Goal: Task Accomplishment & Management: Manage account settings

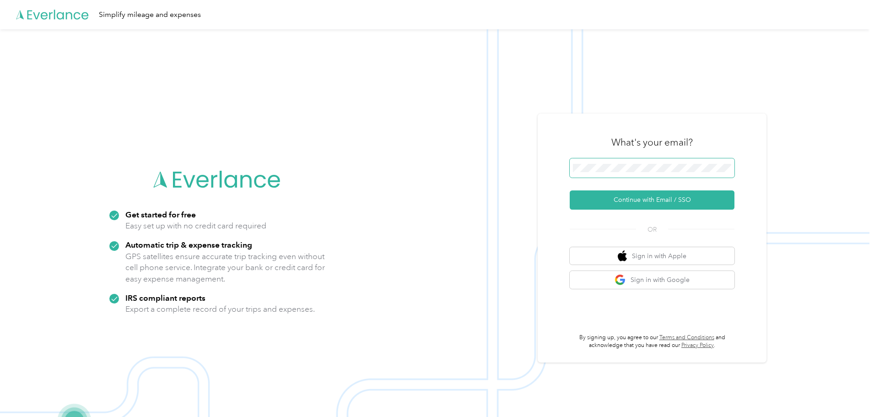
click at [621, 162] on span at bounding box center [652, 167] width 165 height 19
click at [657, 202] on button "Continue with Email / SSO" at bounding box center [652, 199] width 165 height 19
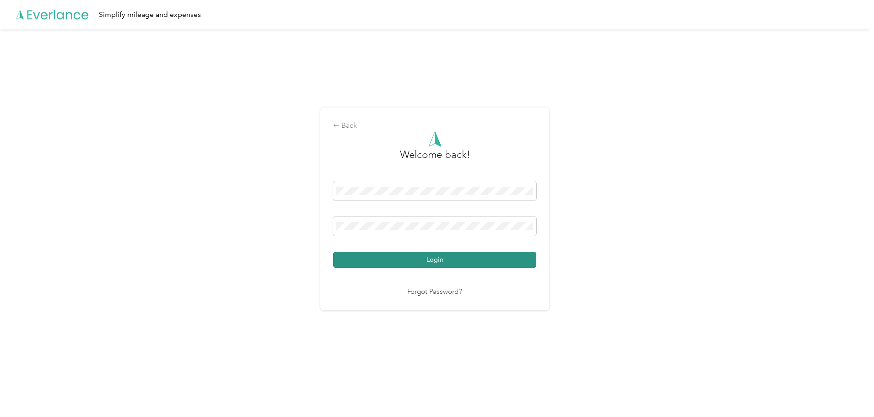
click at [437, 255] on button "Login" at bounding box center [434, 260] width 203 height 16
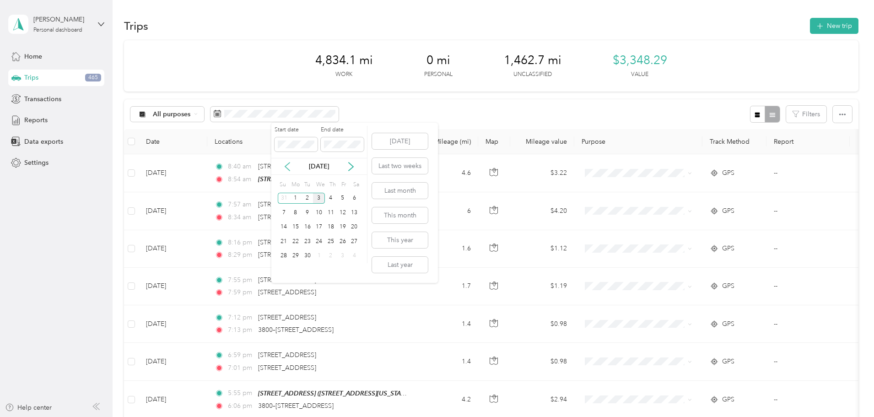
click at [287, 165] on icon at bounding box center [287, 167] width 5 height 8
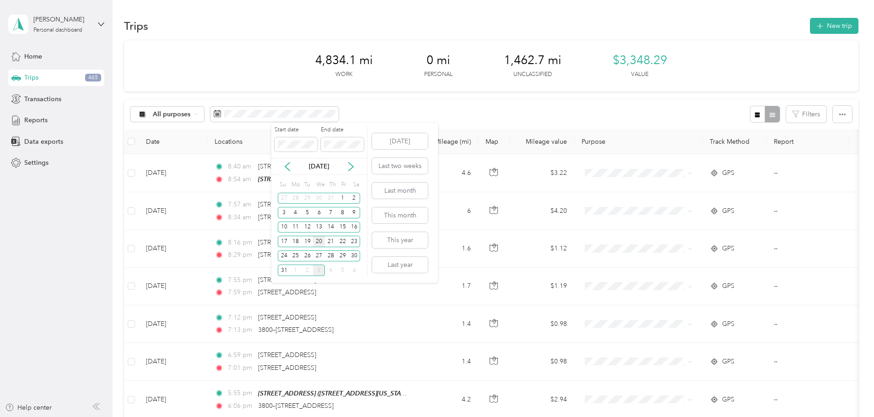
click at [318, 241] on div "20" at bounding box center [319, 241] width 12 height 11
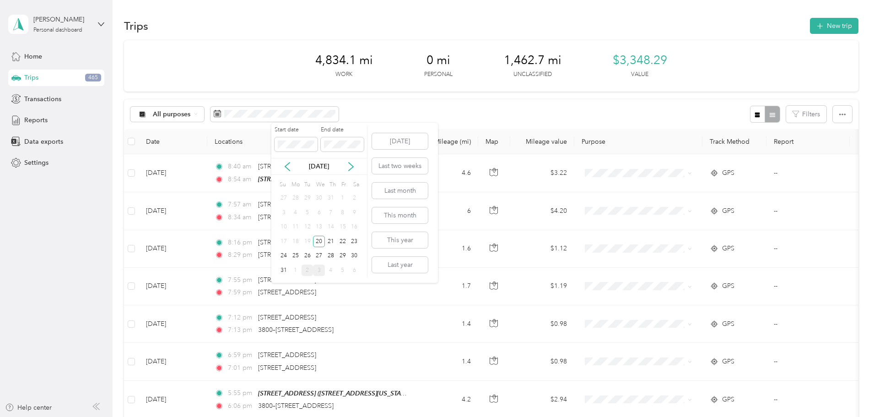
click at [307, 269] on div "2" at bounding box center [308, 270] width 12 height 11
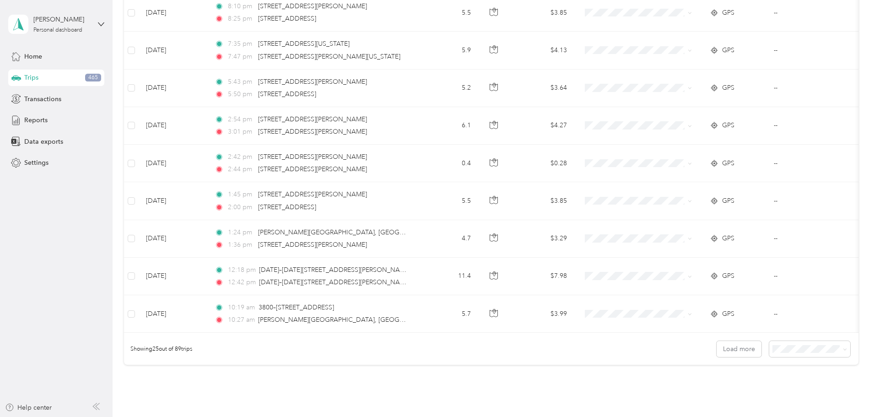
scroll to position [844, 0]
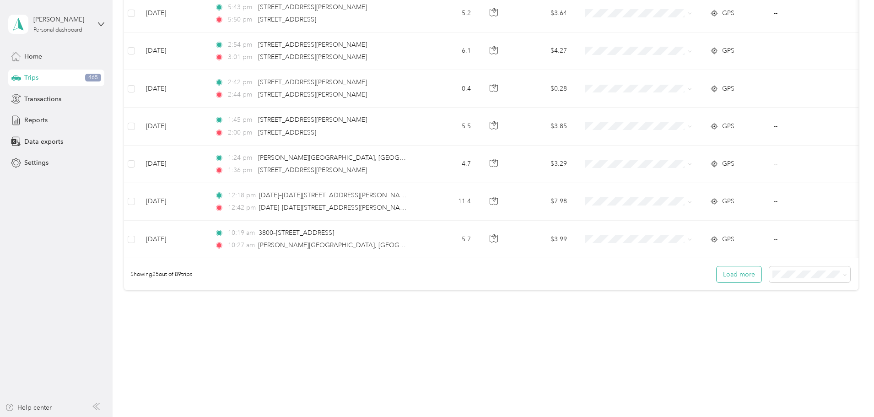
click at [717, 271] on button "Load more" at bounding box center [739, 274] width 45 height 16
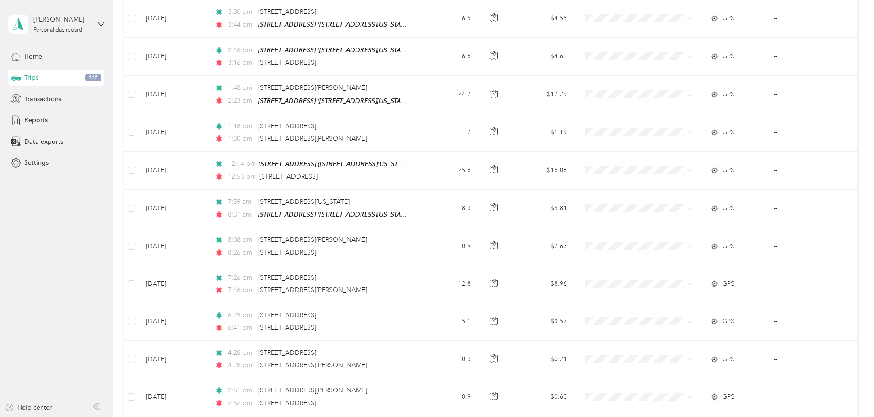
scroll to position [1785, 0]
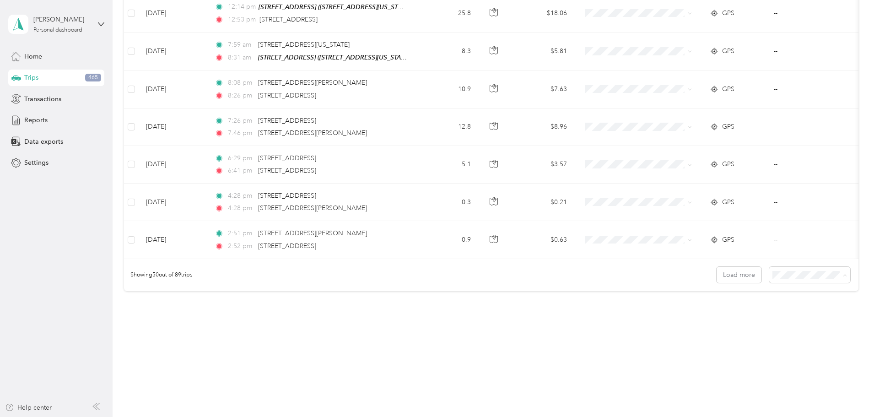
click at [741, 325] on div "100 per load" at bounding box center [747, 324] width 68 height 10
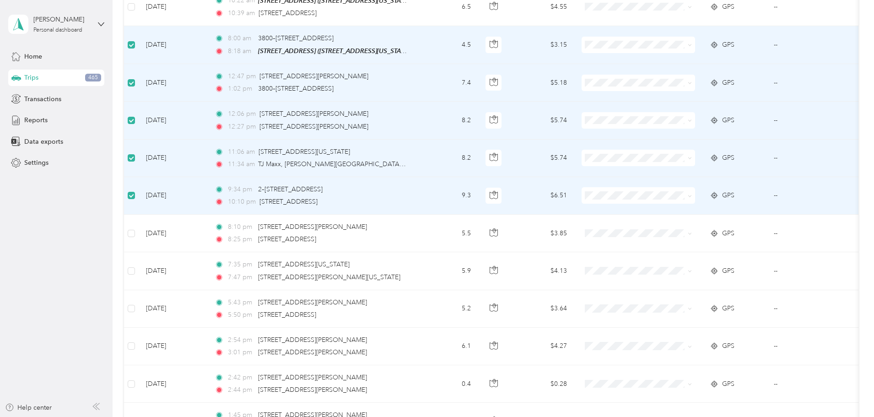
scroll to position [549, 0]
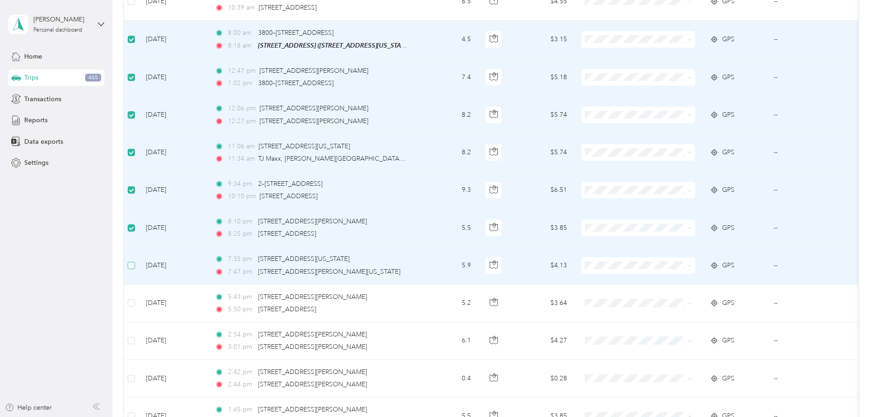
click at [135, 266] on label at bounding box center [131, 265] width 7 height 10
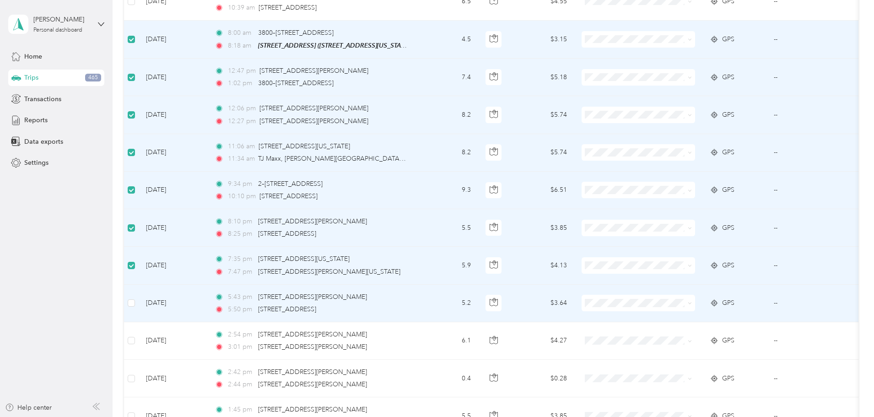
click at [139, 300] on td at bounding box center [131, 304] width 15 height 38
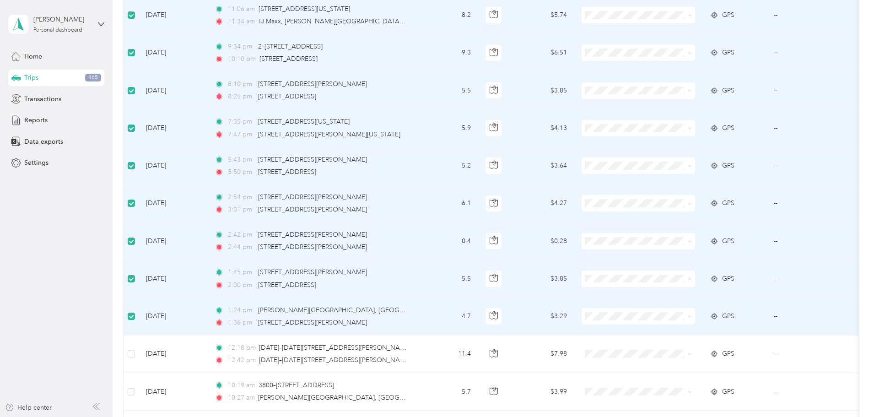
scroll to position [870, 0]
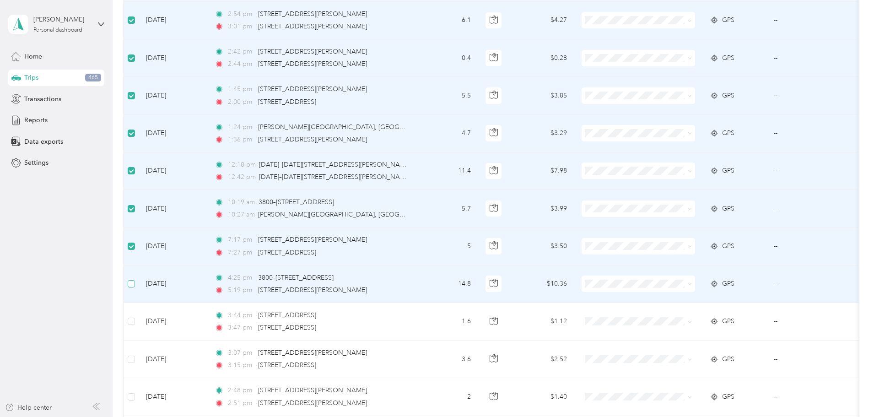
click at [135, 279] on label at bounding box center [131, 284] width 7 height 10
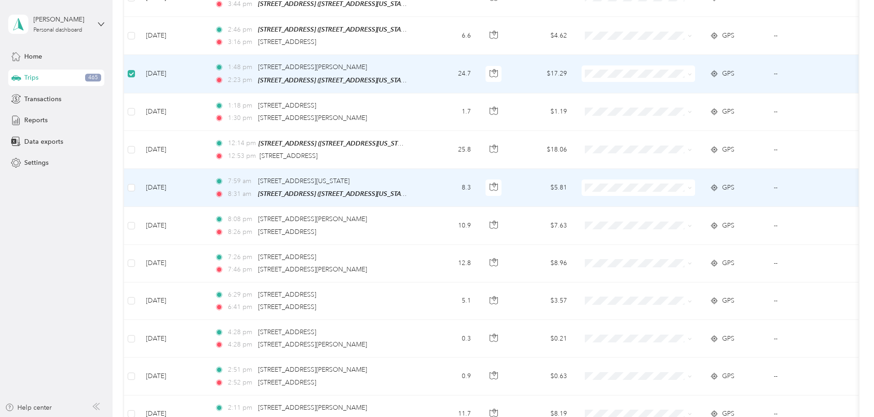
scroll to position [1694, 0]
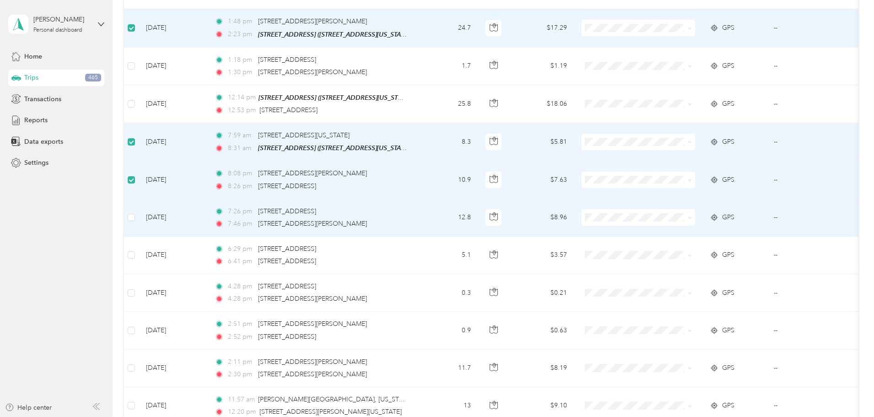
click at [139, 211] on td at bounding box center [131, 218] width 15 height 38
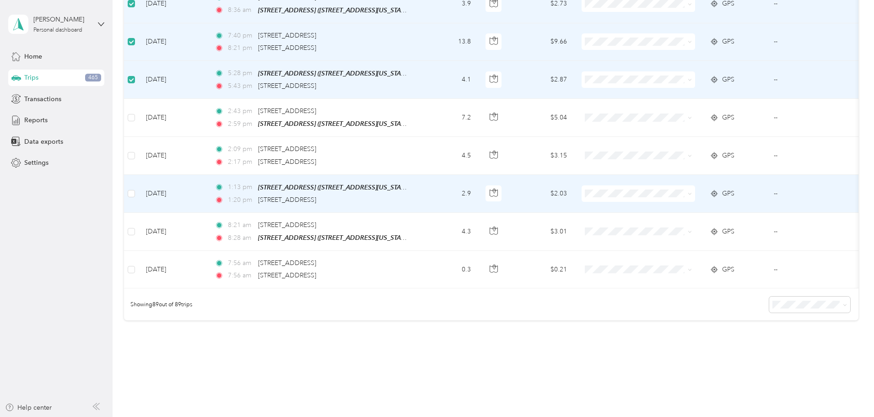
scroll to position [3250, 0]
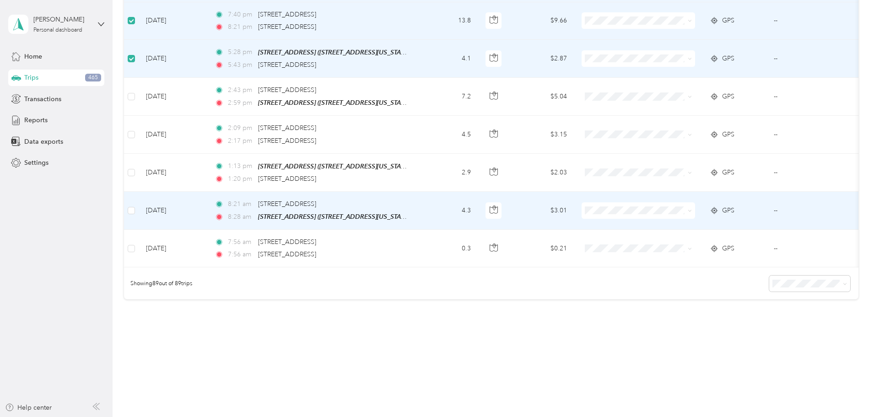
click at [139, 196] on td at bounding box center [131, 211] width 15 height 38
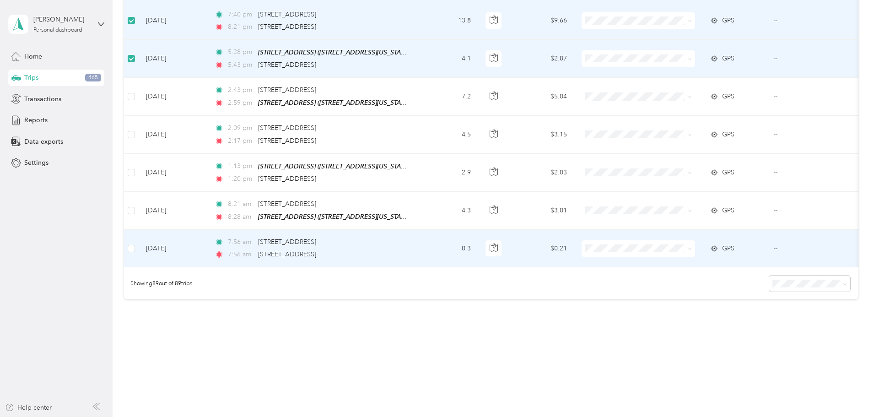
click at [139, 233] on td at bounding box center [131, 249] width 15 height 38
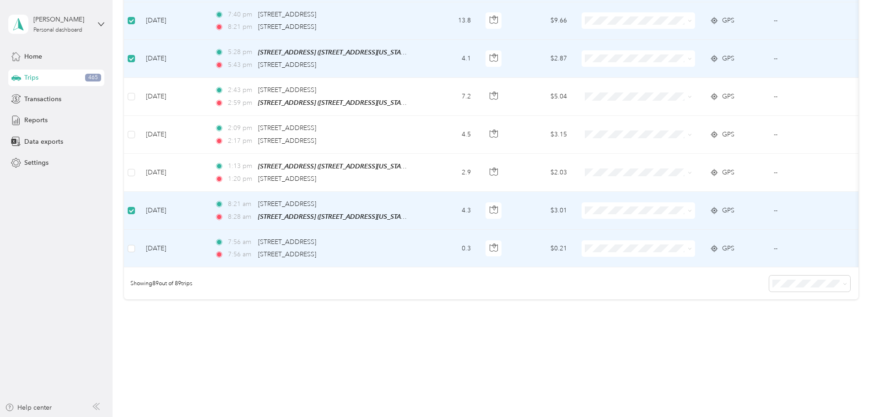
click at [139, 233] on td at bounding box center [131, 249] width 15 height 38
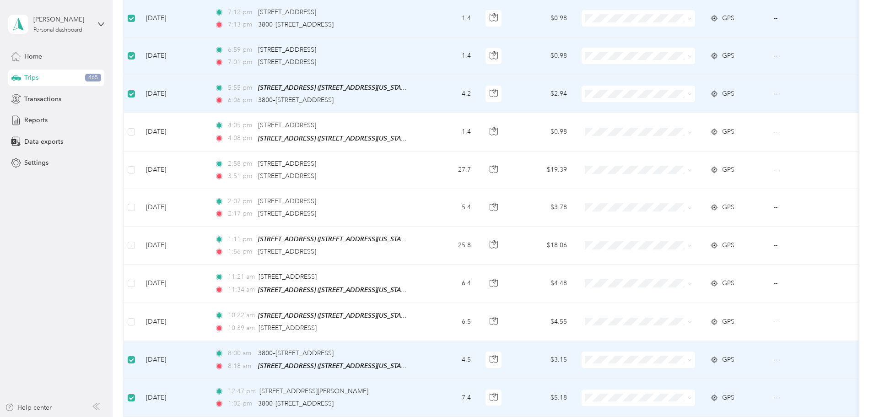
scroll to position [0, 0]
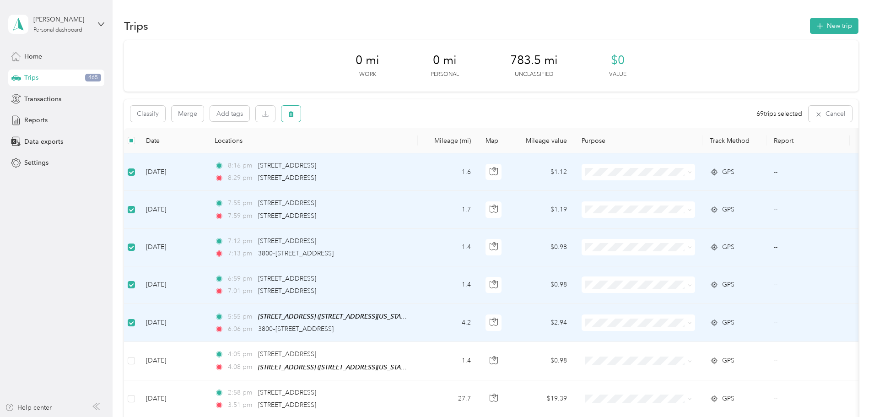
click at [294, 116] on icon "button" at bounding box center [290, 114] width 5 height 6
click at [424, 150] on button "Yes" at bounding box center [422, 152] width 18 height 15
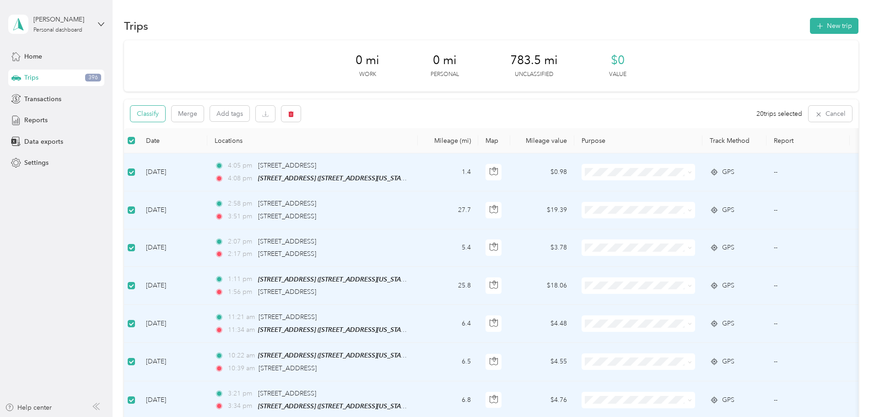
click at [165, 114] on button "Classify" at bounding box center [147, 114] width 35 height 16
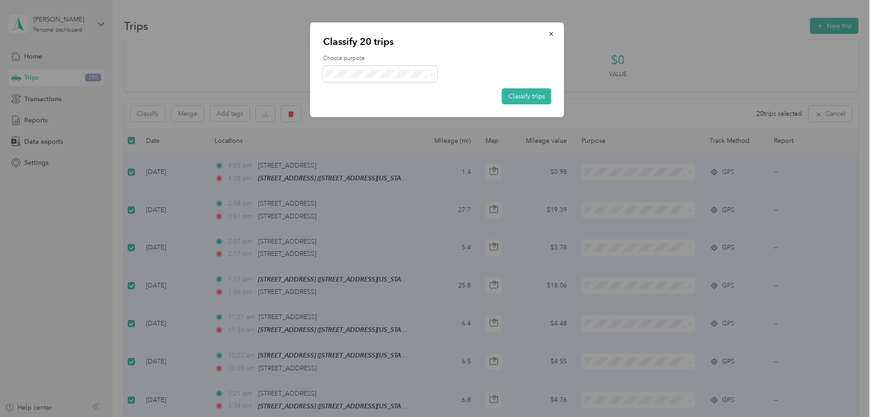
click at [351, 86] on span "Beaufort Rentals" at bounding box center [388, 86] width 85 height 10
click at [519, 100] on button "Classify trips" at bounding box center [526, 96] width 49 height 16
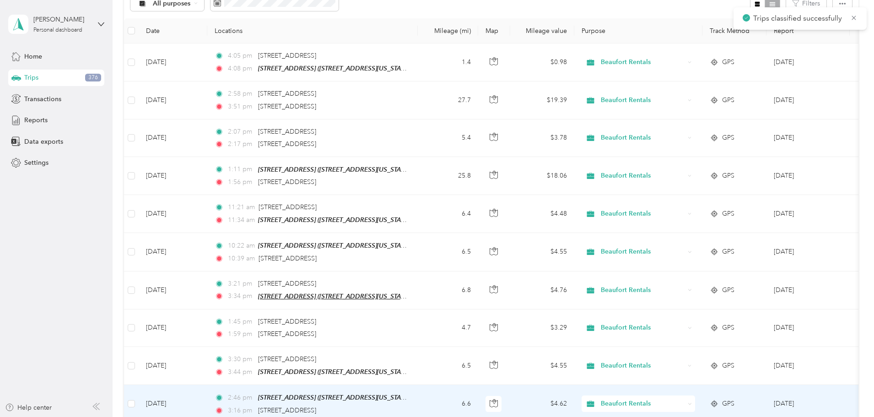
scroll to position [46, 0]
